Goal: Task Accomplishment & Management: Manage account settings

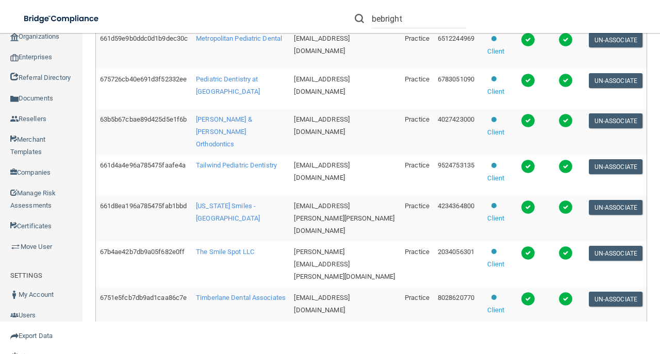
scroll to position [414, 0]
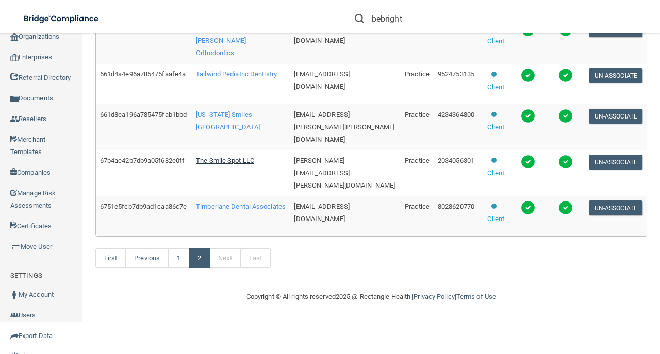
click at [232, 164] on span "The Smile Spot LLC" at bounding box center [225, 161] width 58 height 8
click at [228, 210] on span "Timberlane Dental Associates" at bounding box center [241, 207] width 90 height 8
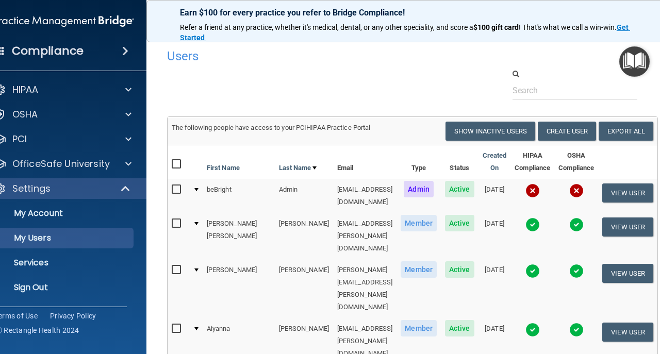
select select "20"
click at [46, 291] on p "Sign Out" at bounding box center [58, 288] width 141 height 10
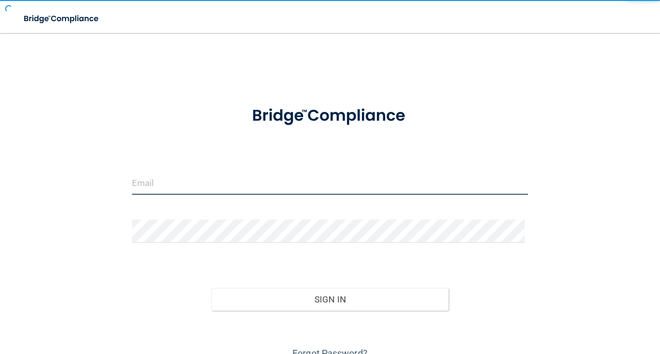
type input "avan@rectanglehealth.com"
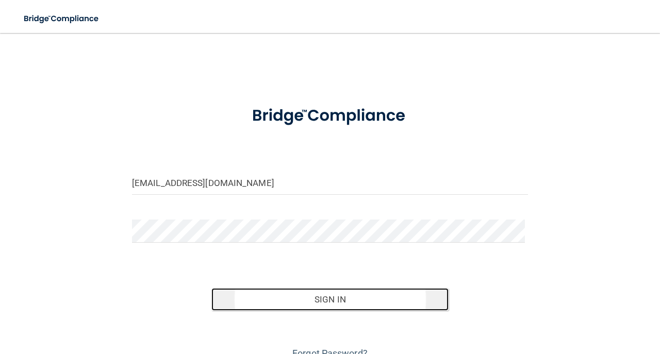
click at [284, 305] on button "Sign In" at bounding box center [330, 299] width 238 height 23
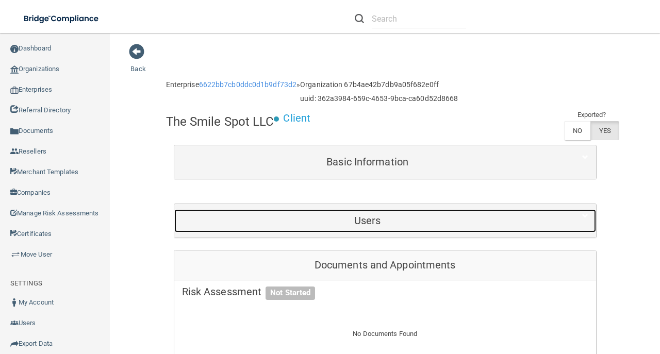
click at [317, 229] on div "Users" at bounding box center [367, 220] width 387 height 23
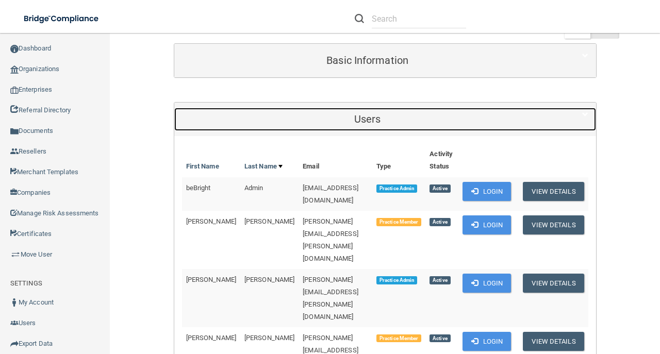
scroll to position [103, 0]
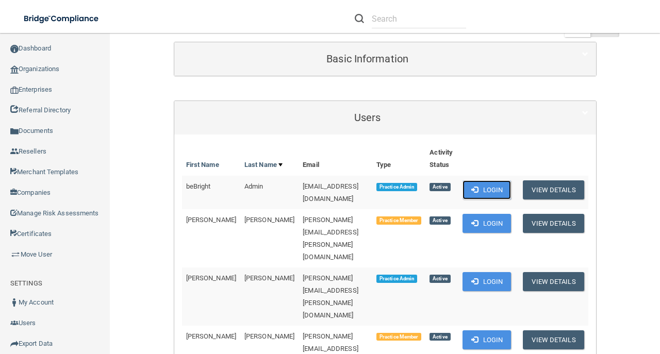
click at [492, 192] on button "Login" at bounding box center [486, 189] width 49 height 19
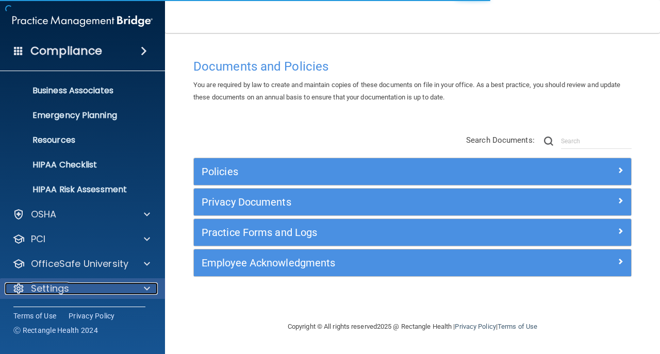
click at [76, 288] on div "Settings" at bounding box center [69, 289] width 128 height 12
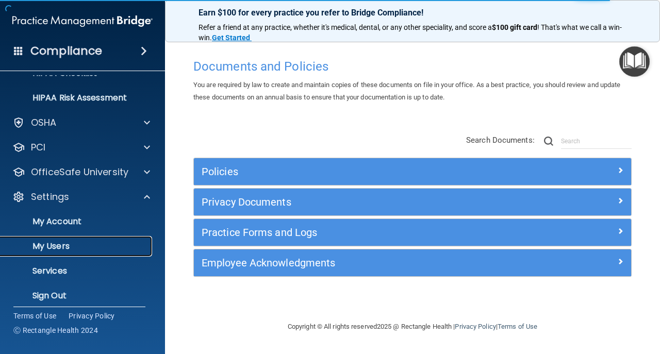
click at [76, 251] on p "My Users" at bounding box center [77, 246] width 141 height 10
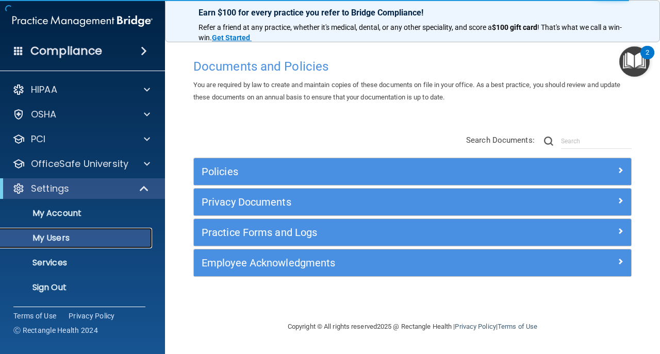
select select "20"
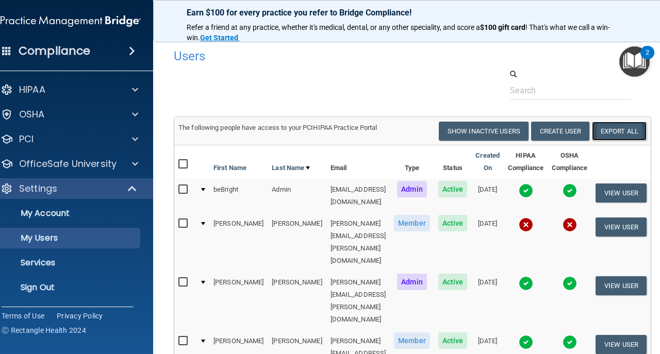
click at [623, 136] on link "Export All" at bounding box center [619, 131] width 55 height 19
click at [38, 284] on p "Sign Out" at bounding box center [65, 288] width 141 height 10
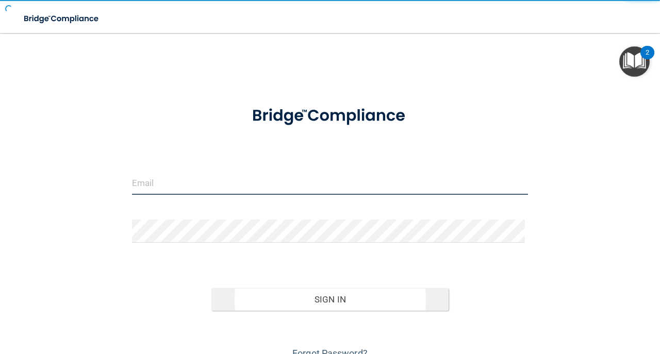
type input "avan@rectanglehealth.com"
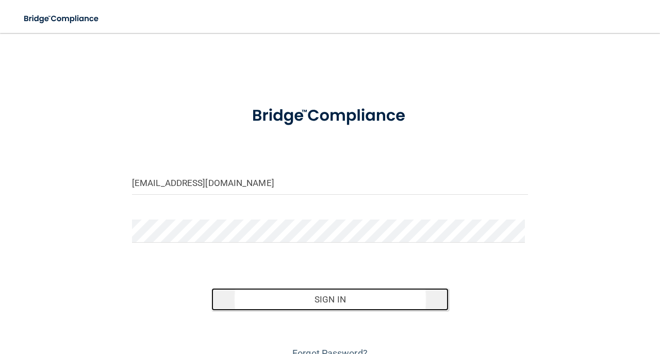
click at [276, 291] on button "Sign In" at bounding box center [330, 299] width 238 height 23
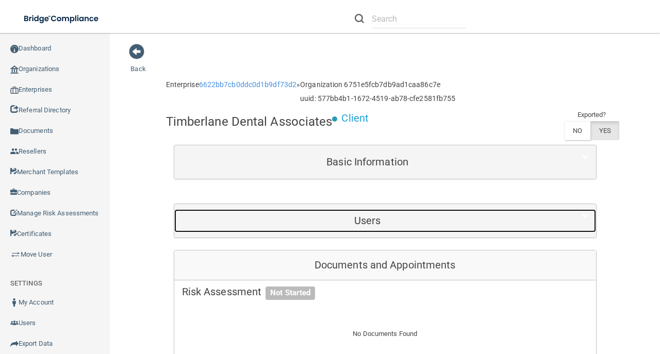
click at [420, 210] on div "Users" at bounding box center [367, 220] width 387 height 23
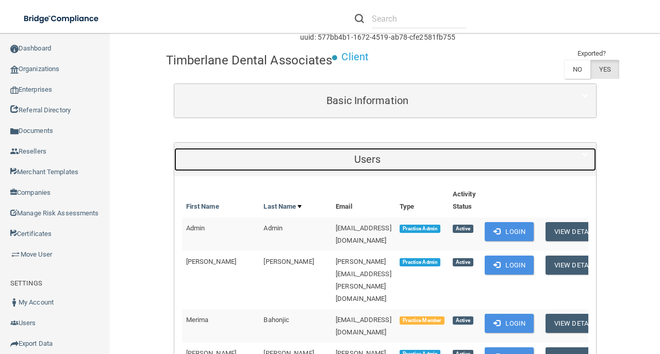
scroll to position [137, 0]
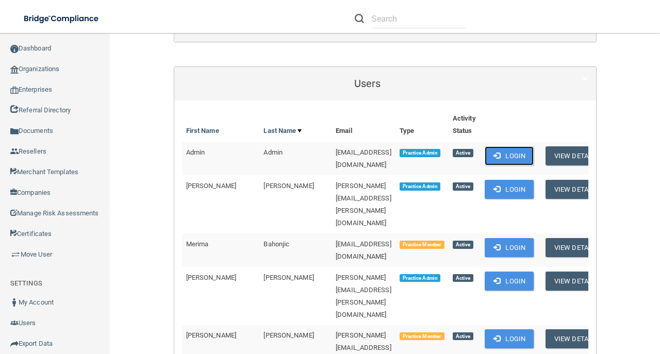
click at [526, 157] on button "Login" at bounding box center [509, 155] width 49 height 19
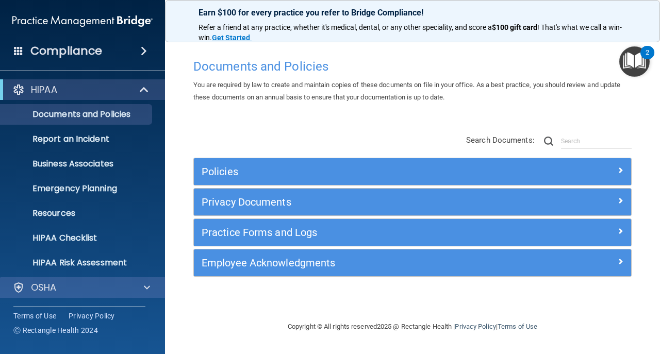
click at [108, 294] on div "OSHA" at bounding box center [82, 287] width 165 height 21
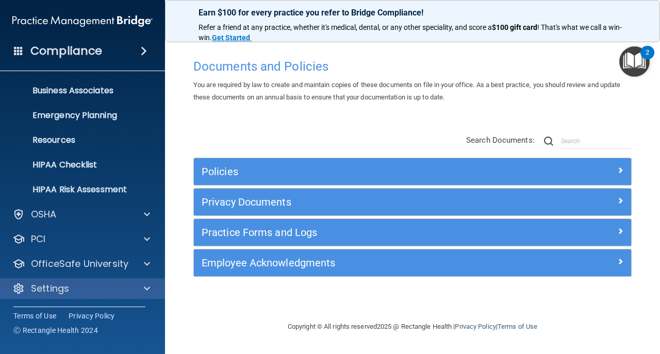
click at [106, 294] on div "Settings" at bounding box center [82, 288] width 165 height 21
click at [138, 289] on div at bounding box center [146, 289] width 26 height 12
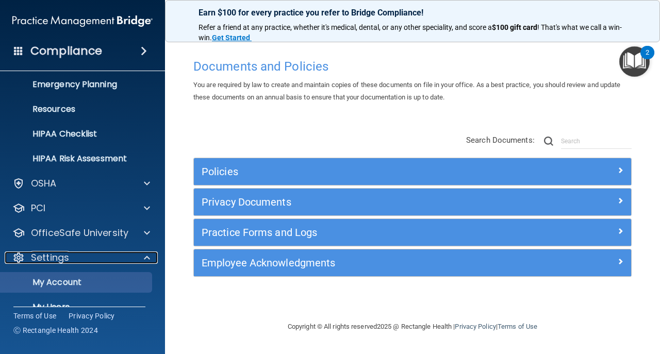
scroll to position [170, 0]
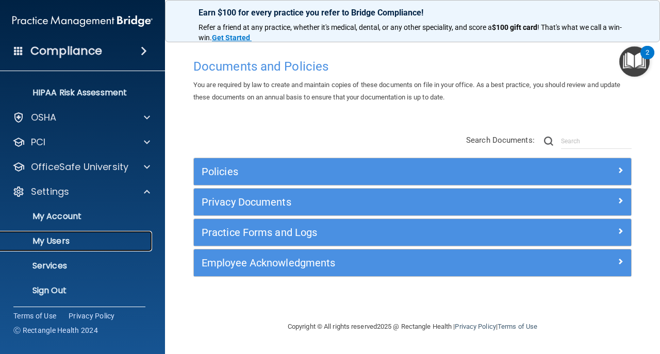
click at [108, 240] on p "My Users" at bounding box center [77, 241] width 141 height 10
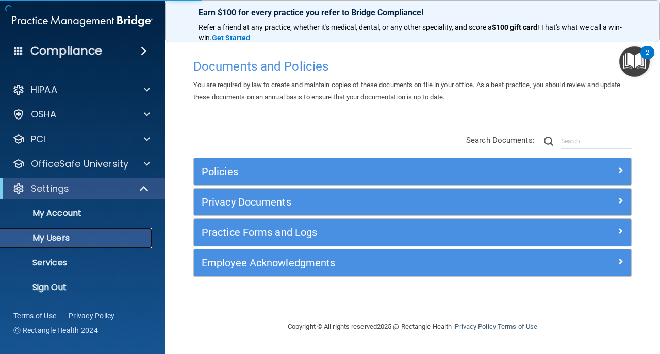
select select "20"
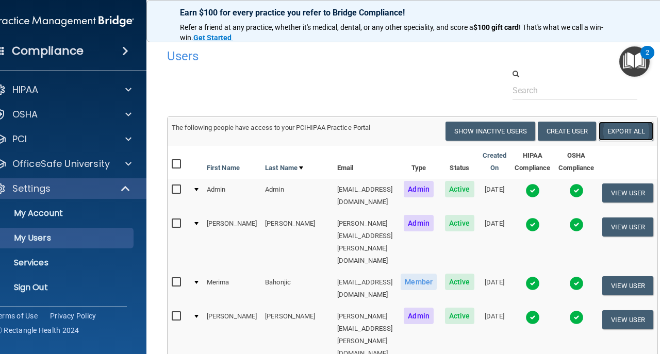
click at [633, 131] on link "Export All" at bounding box center [626, 131] width 55 height 19
